Goal: Task Accomplishment & Management: Use online tool/utility

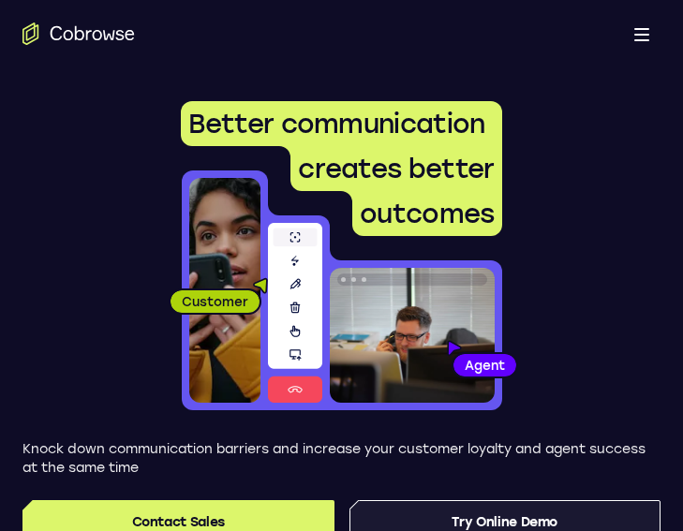
click at [508, 498] on link "Try Online Demo" at bounding box center [505, 522] width 312 height 45
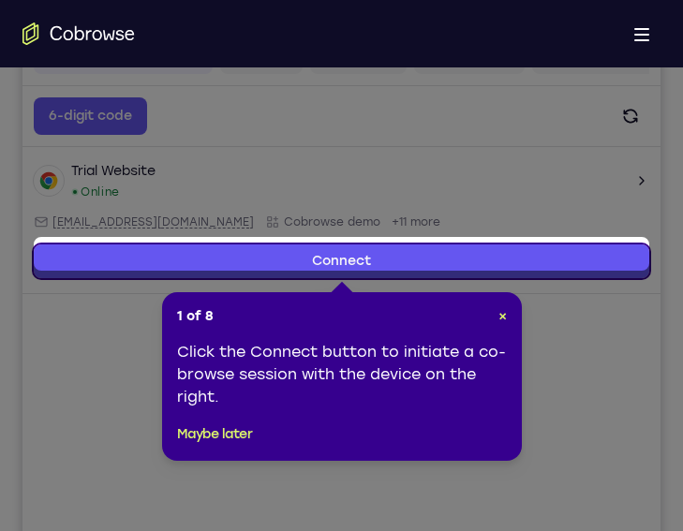
scroll to position [279, 0]
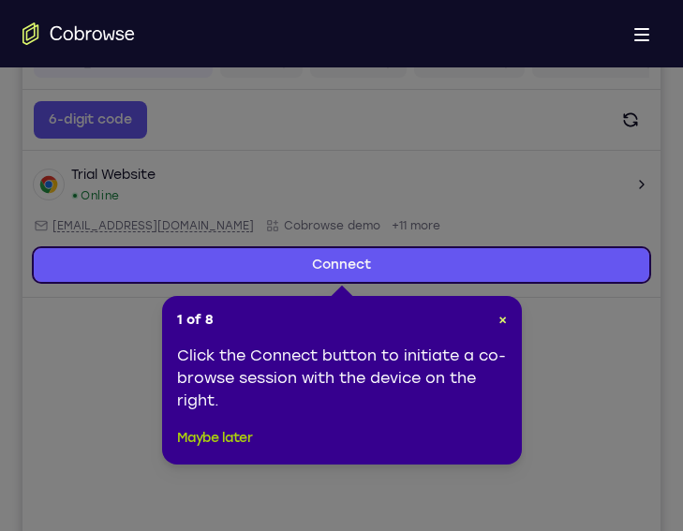
drag, startPoint x: 197, startPoint y: 430, endPoint x: 216, endPoint y: 457, distance: 33.5
click at [197, 430] on button "Maybe later" at bounding box center [215, 438] width 76 height 22
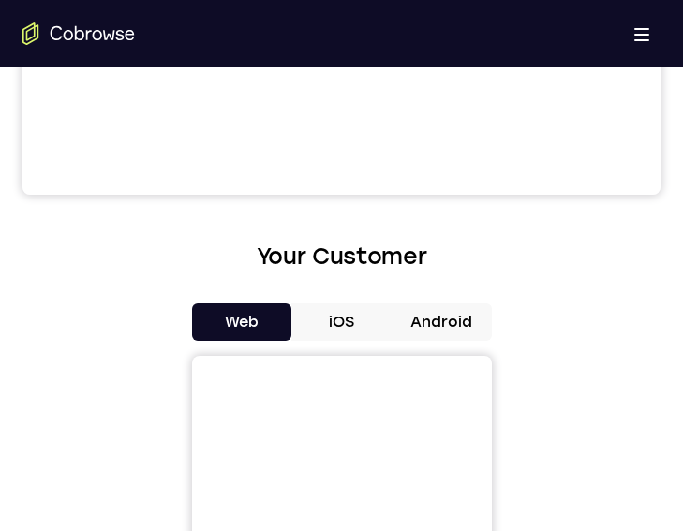
click at [437, 331] on button "Android" at bounding box center [441, 321] width 100 height 37
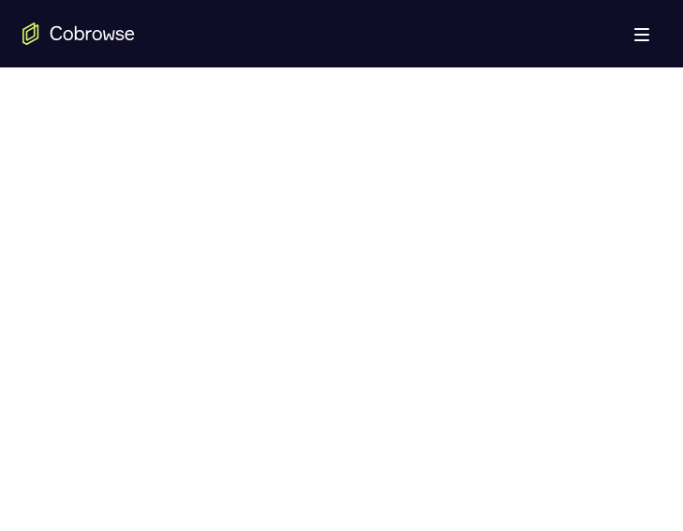
scroll to position [1028, 0]
click at [230, 66] on div "Open main menu" at bounding box center [341, 33] width 683 height 67
click at [19, 80] on body "Open main menu Go back Powerful, Flexible and Trustworthy. Avoid all extra fric…" at bounding box center [341, 486] width 683 height 3028
